Goal: Find specific page/section: Find specific page/section

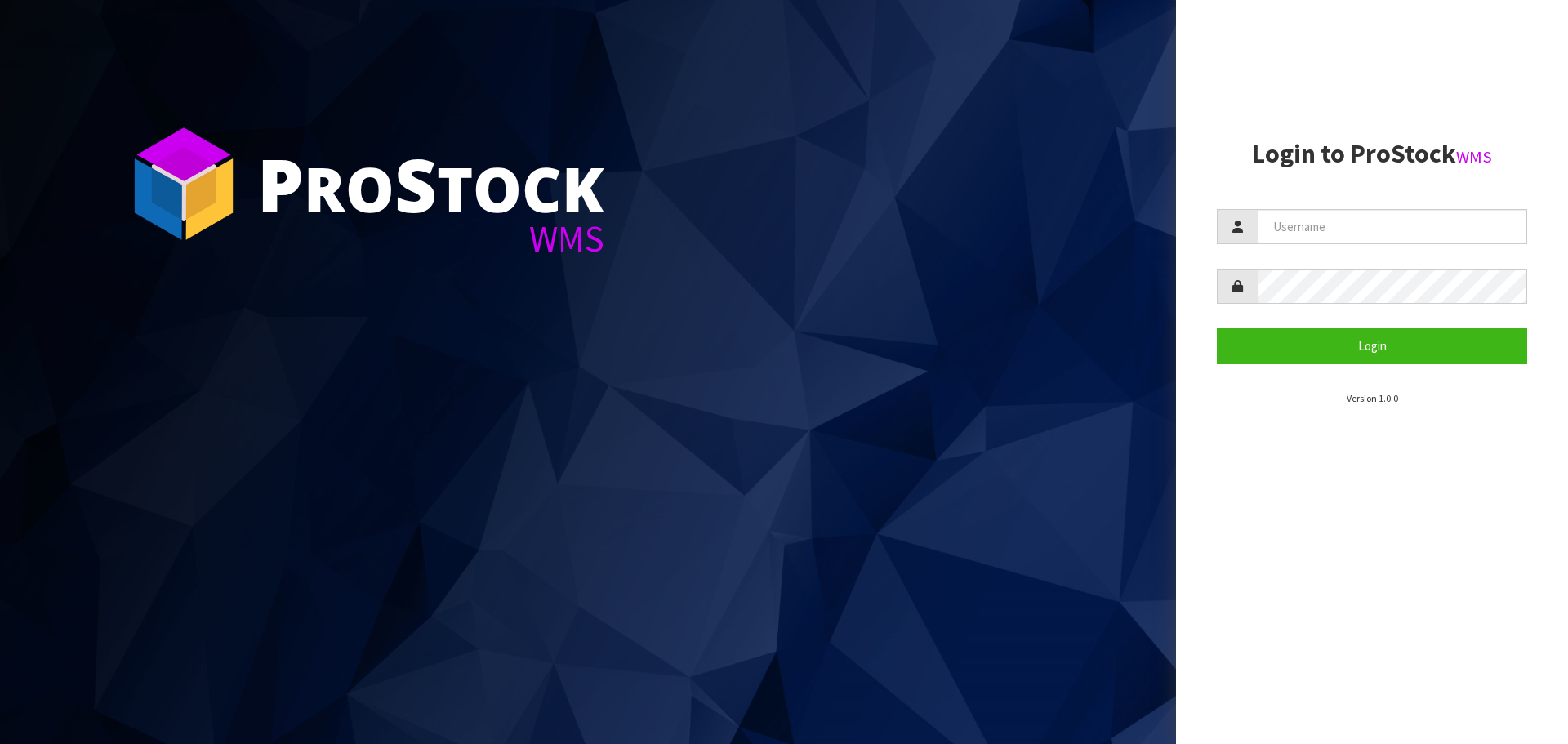
click at [1382, 259] on form "Login" at bounding box center [1372, 286] width 311 height 154
click at [1399, 233] on input "text" at bounding box center [1393, 227] width 269 height 35
click at [0, 744] on com-1password-button at bounding box center [0, 744] width 0 height 0
type input "[EMAIL_ADDRESS][DOMAIN_NAME]"
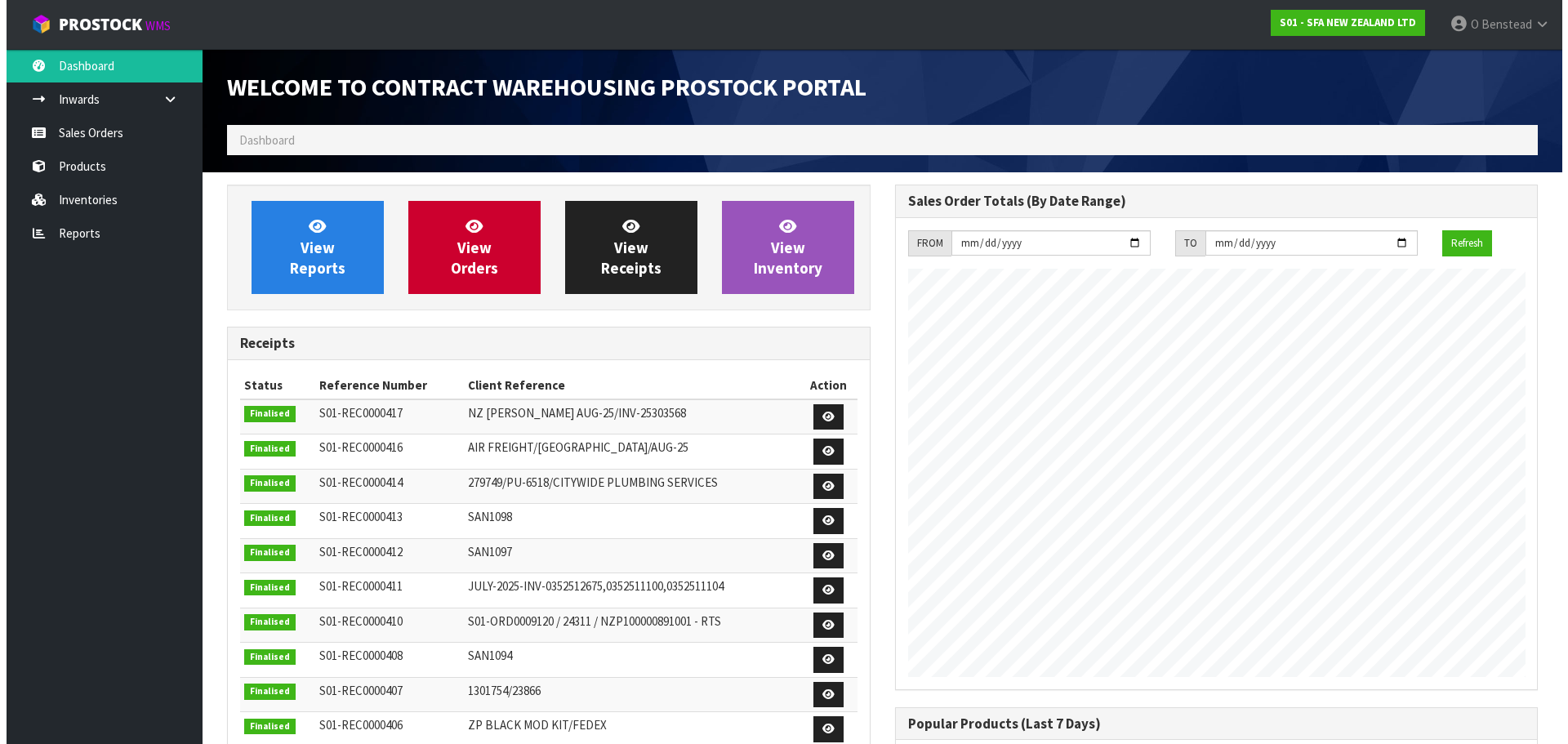
scroll to position [906, 668]
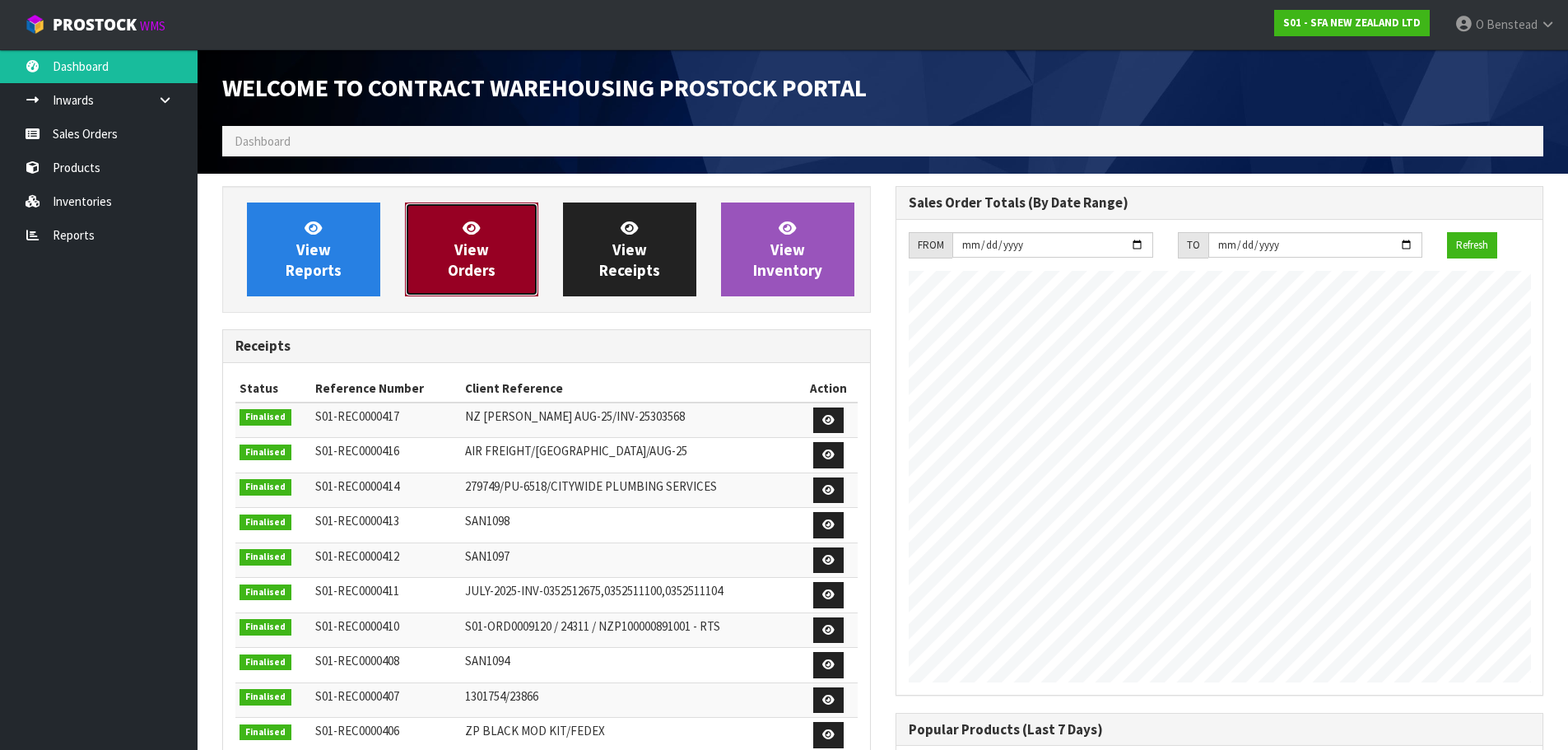
click at [436, 284] on link "View Orders" at bounding box center [471, 249] width 133 height 94
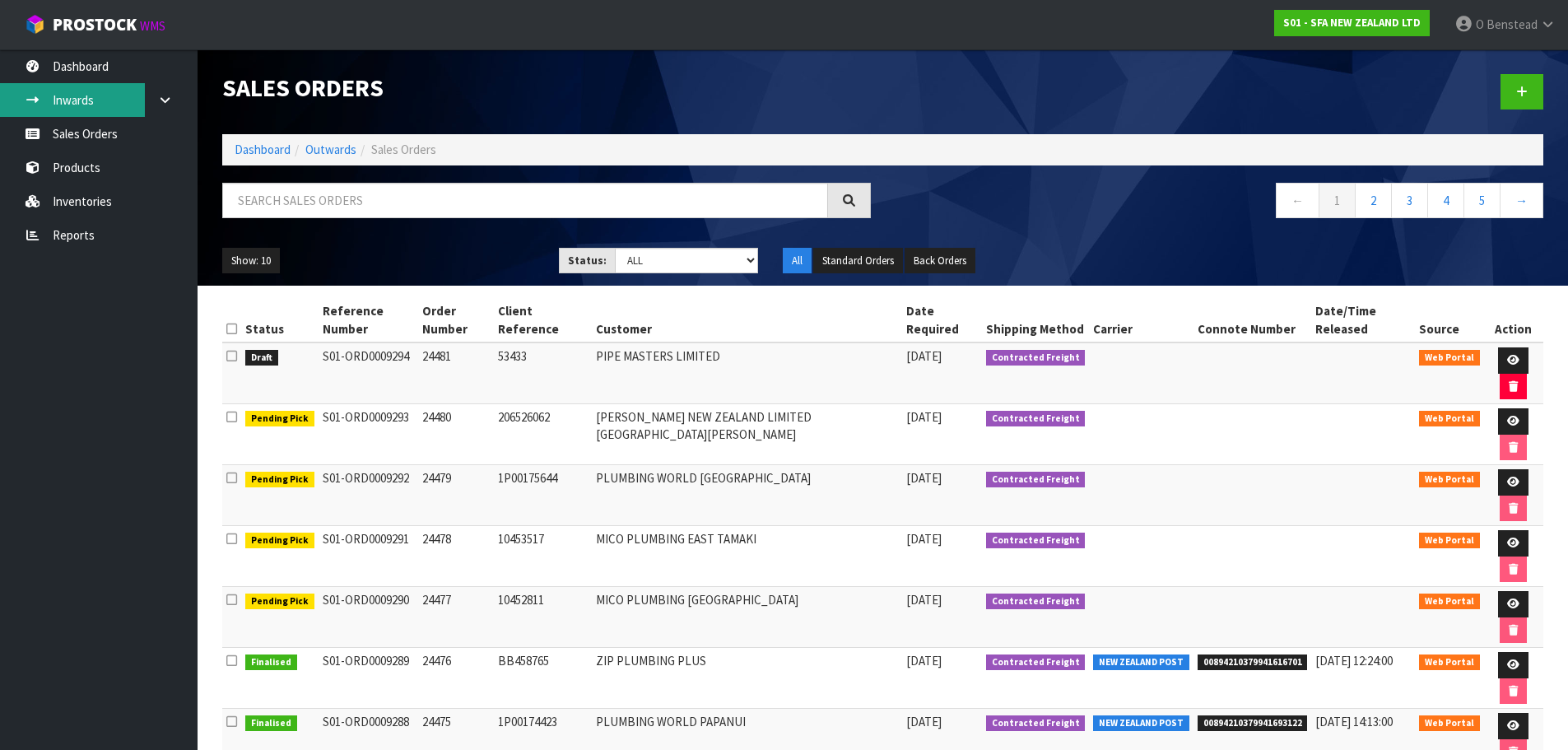
click at [81, 96] on link "Inwards" at bounding box center [98, 100] width 197 height 34
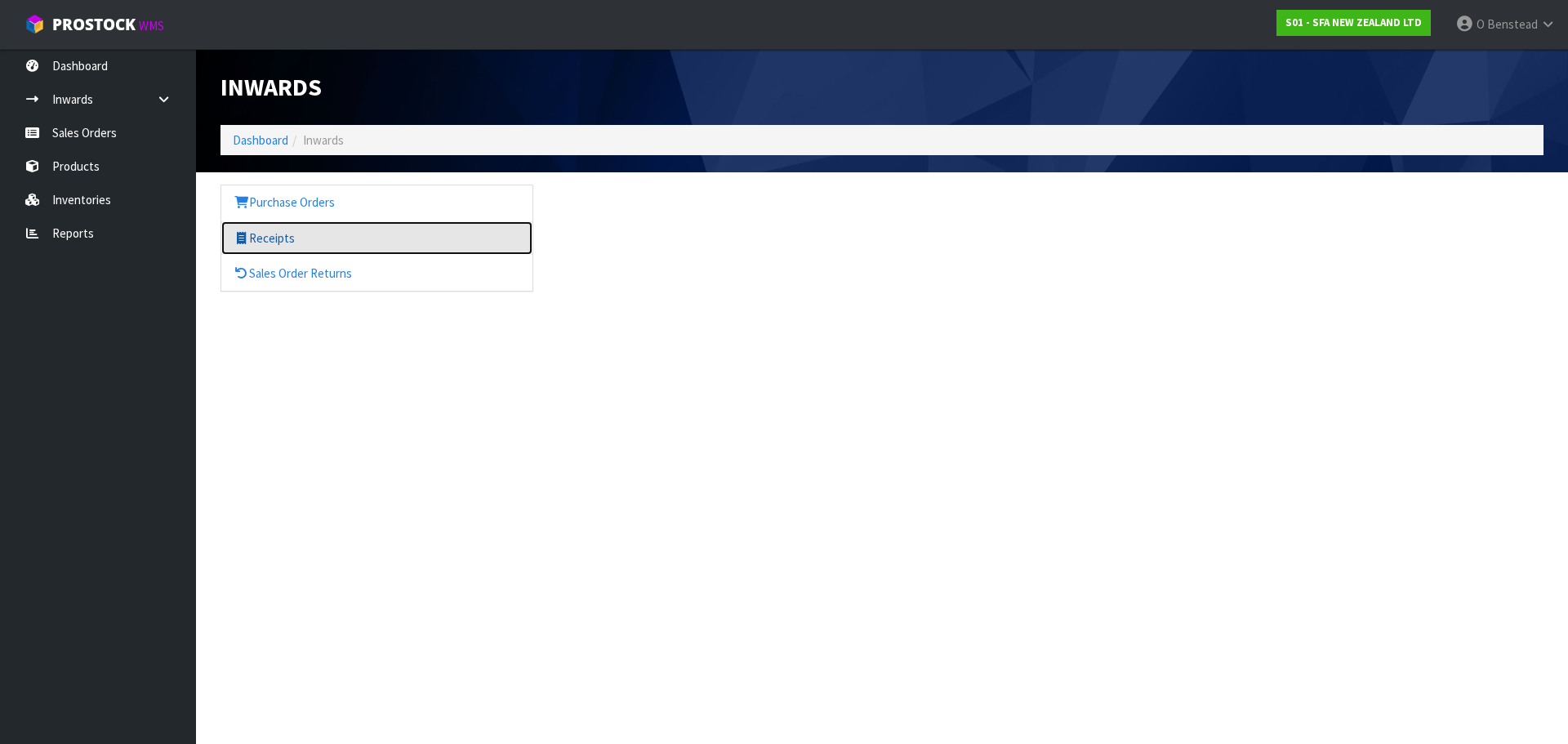
click at [268, 241] on link "Receipts" at bounding box center [376, 238] width 311 height 34
